Goal: Transaction & Acquisition: Obtain resource

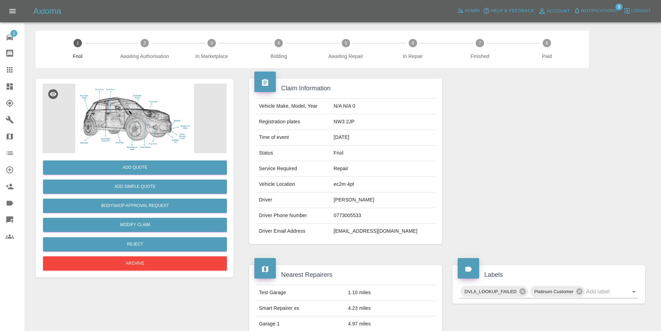
click at [11, 215] on link "Quick Quote" at bounding box center [12, 219] width 25 height 17
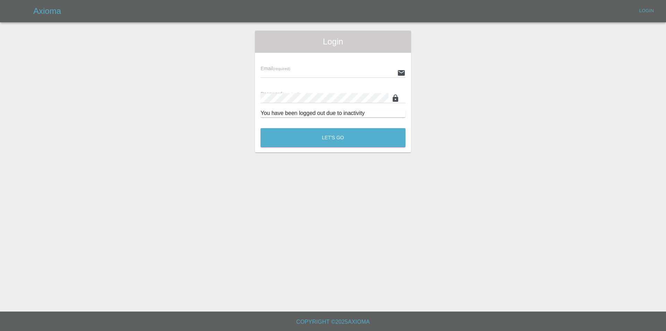
type input "[EMAIL_ADDRESS][DOMAIN_NAME]"
click at [284, 136] on button "Let's Go" at bounding box center [333, 137] width 145 height 19
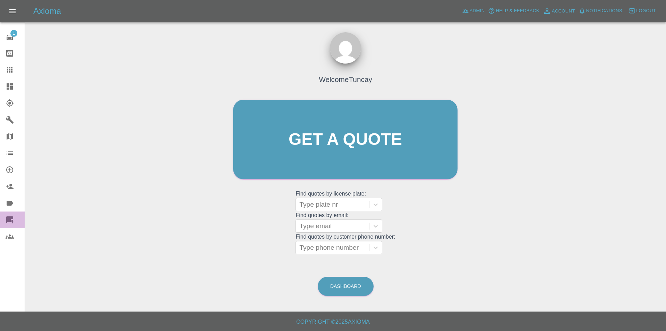
click at [14, 213] on link "Quick Quote" at bounding box center [12, 219] width 25 height 17
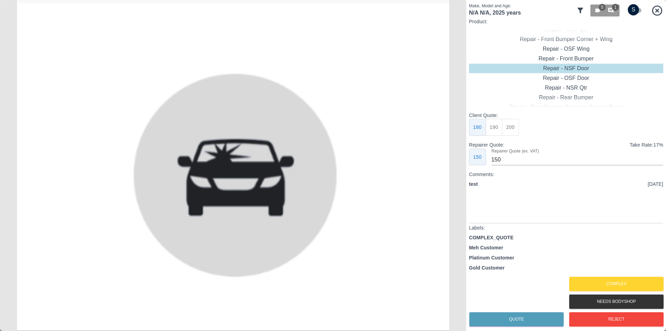
click at [639, 13] on input "checkbox" at bounding box center [633, 9] width 33 height 11
checkbox input "true"
